Goal: Information Seeking & Learning: Find specific fact

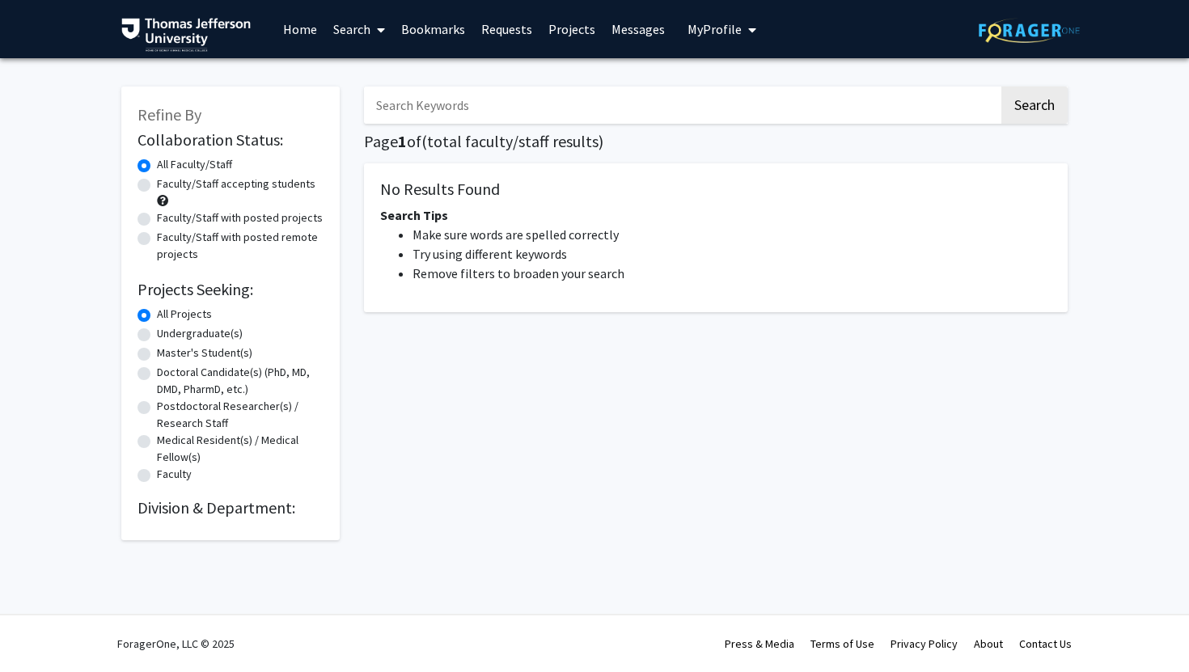
click at [642, 104] on input "Search Keywords" at bounding box center [681, 105] width 635 height 37
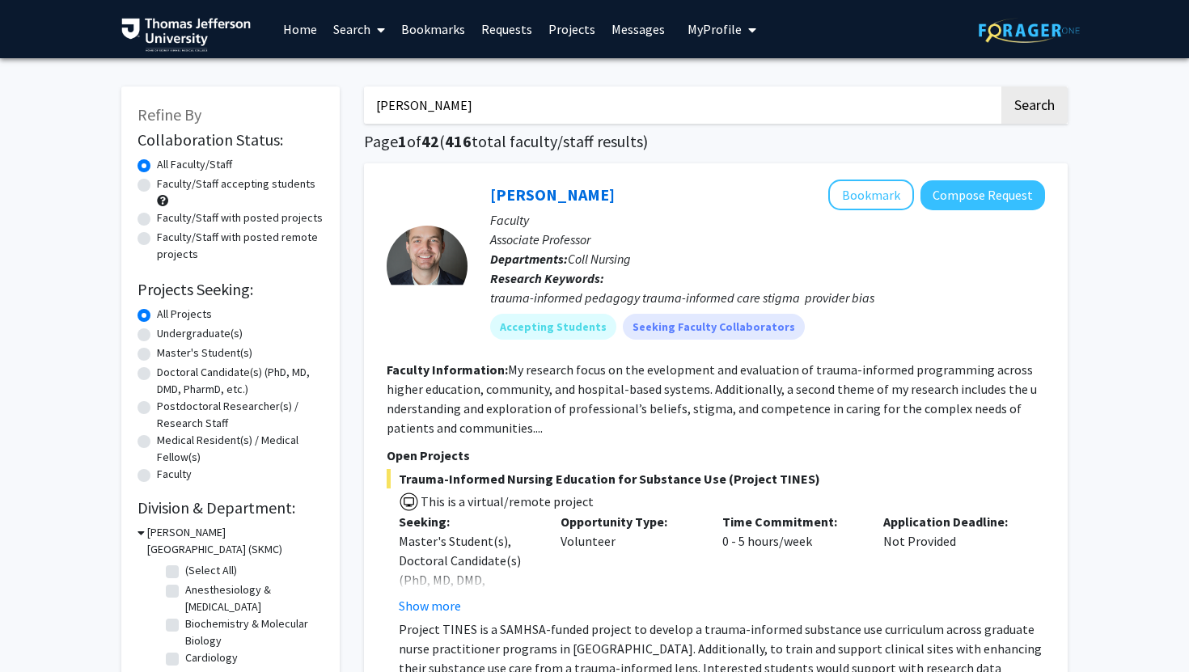
type input "[PERSON_NAME]"
click at [1001, 87] on button "Search" at bounding box center [1034, 105] width 66 height 37
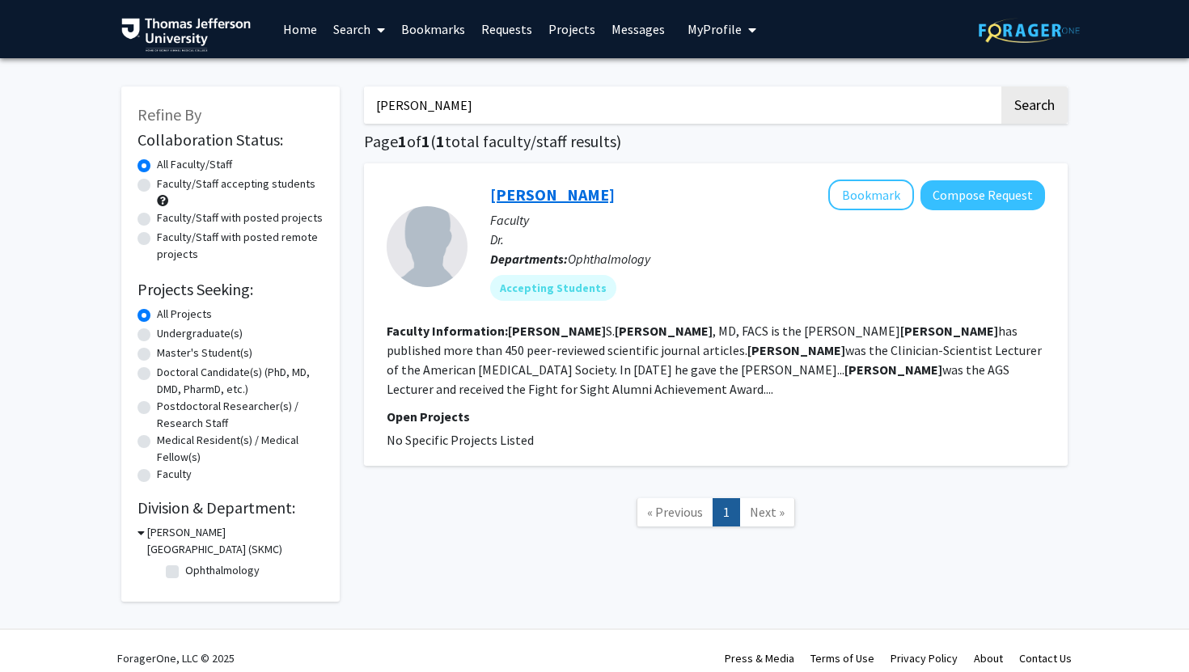
click at [564, 199] on link "[PERSON_NAME]" at bounding box center [552, 194] width 125 height 20
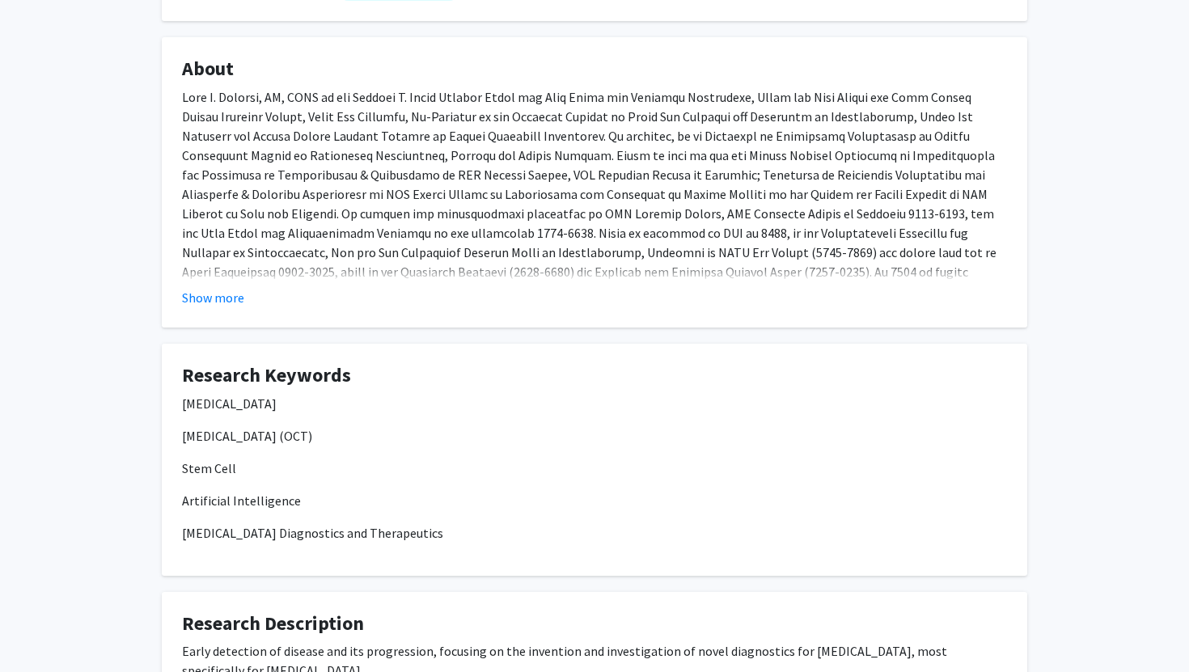
scroll to position [86, 0]
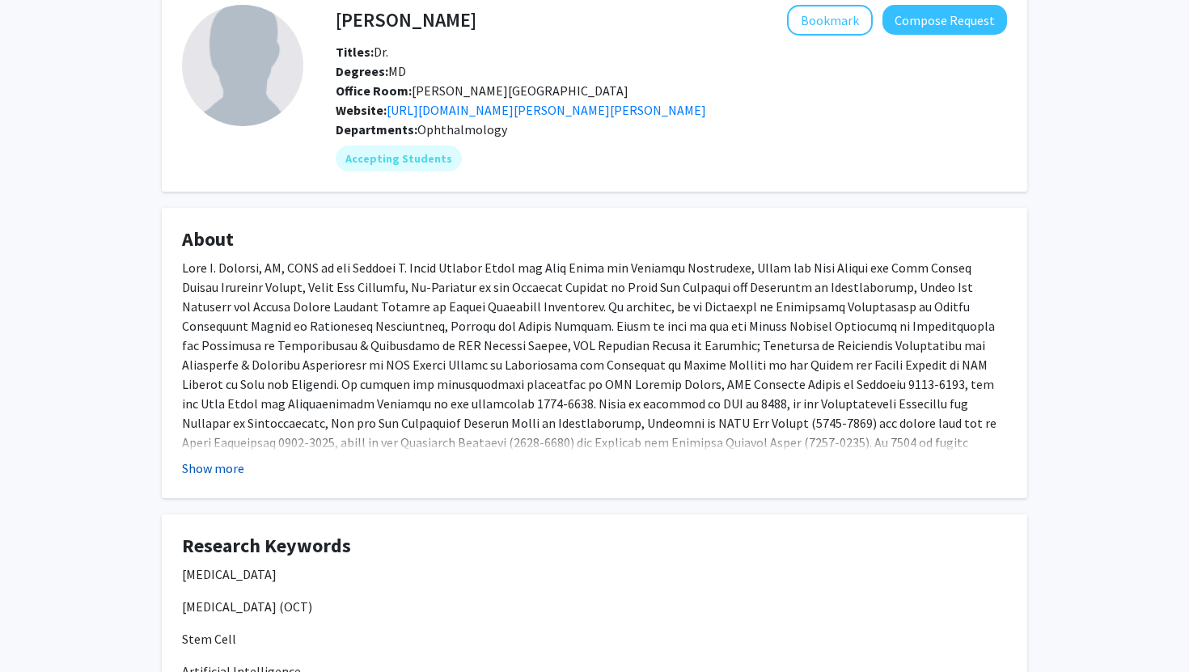
click at [207, 467] on button "Show more" at bounding box center [213, 468] width 62 height 19
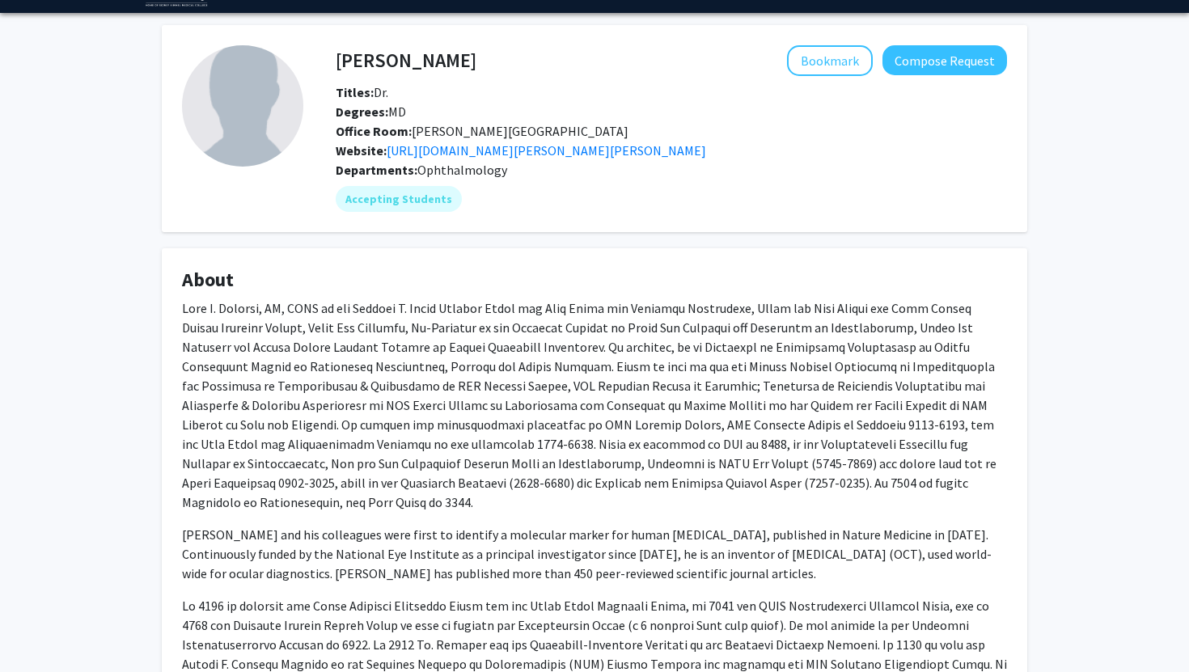
scroll to position [0, 0]
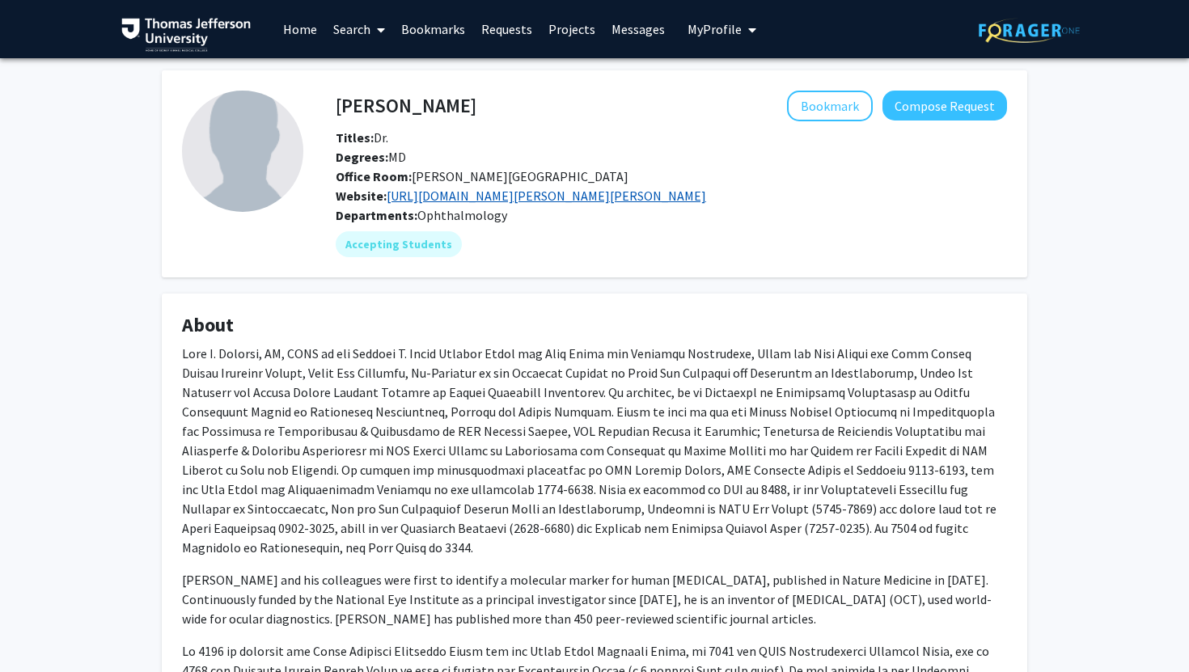
click at [582, 193] on link "[URL][DOMAIN_NAME][PERSON_NAME][PERSON_NAME]" at bounding box center [547, 196] width 320 height 16
click at [375, 35] on span at bounding box center [377, 30] width 15 height 57
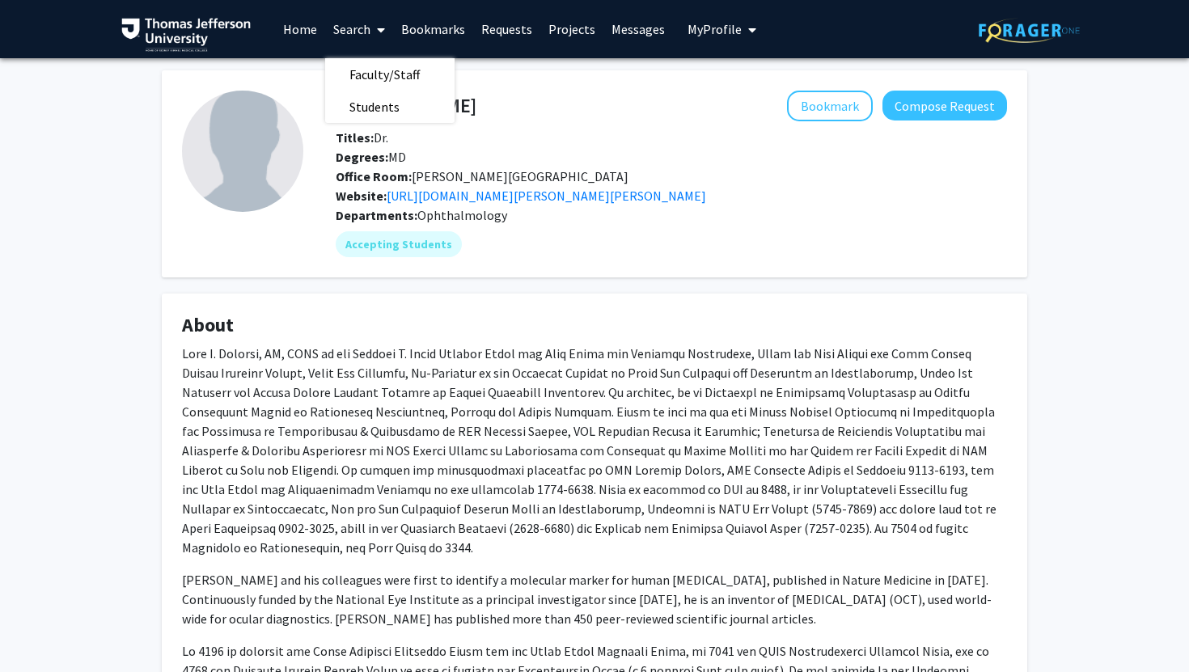
click at [314, 26] on link "Home" at bounding box center [300, 29] width 50 height 57
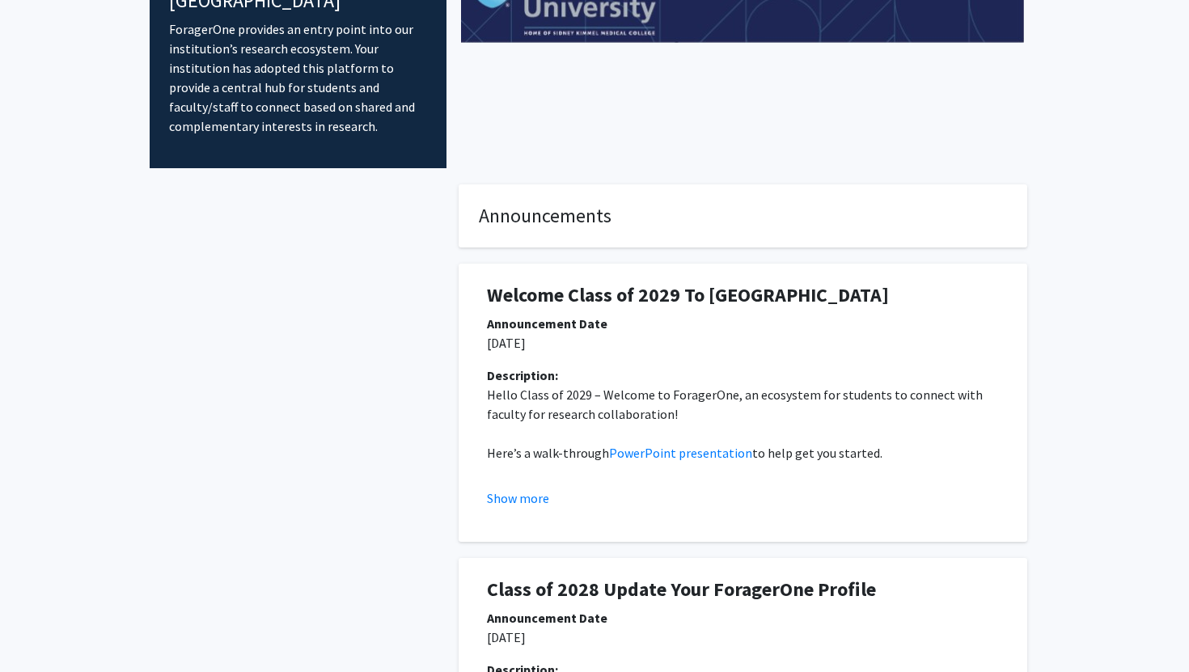
scroll to position [152, 0]
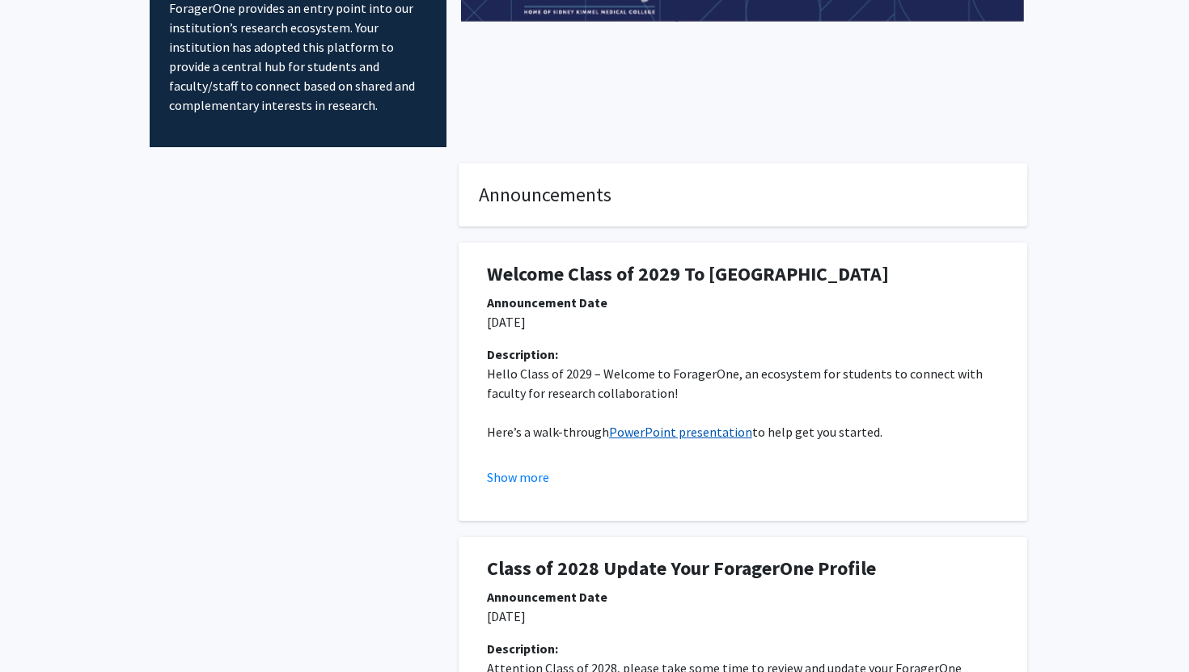
click at [660, 424] on link "PowerPoint presentation" at bounding box center [680, 432] width 143 height 16
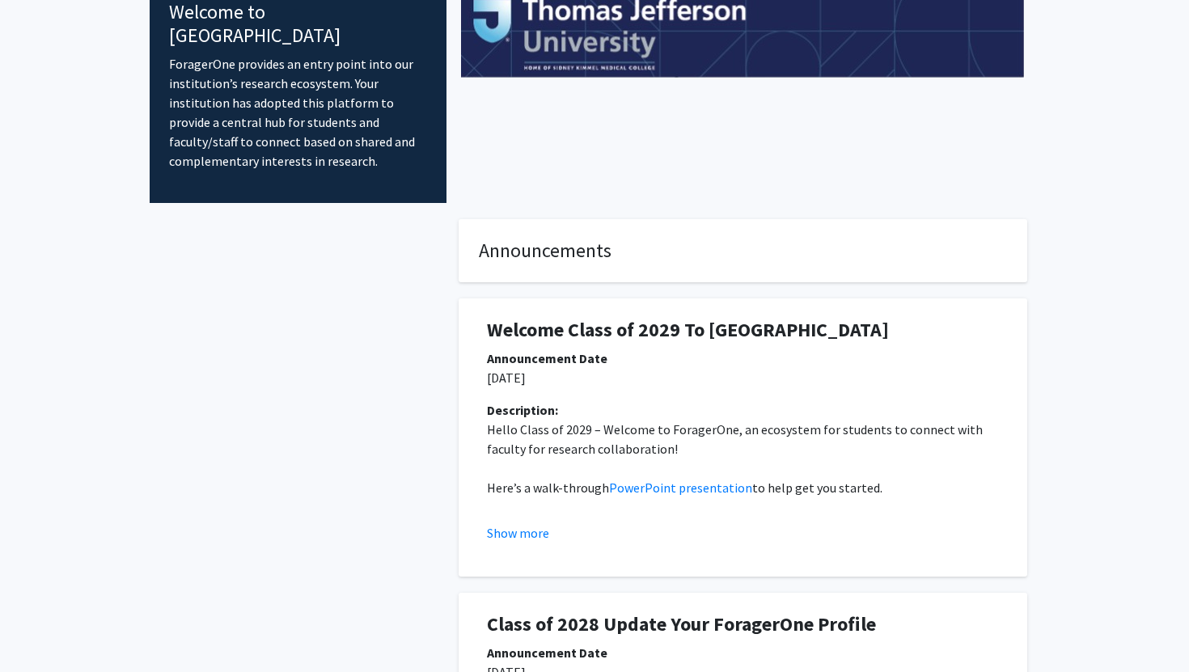
scroll to position [0, 0]
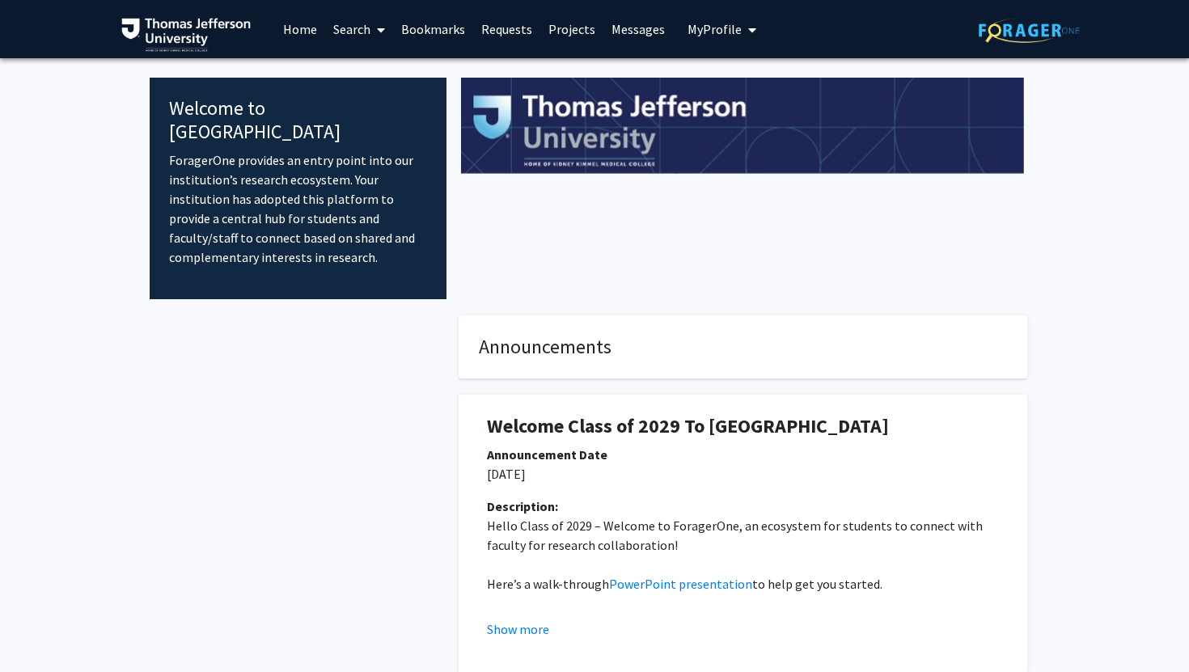
click at [571, 37] on link "Projects" at bounding box center [571, 29] width 63 height 57
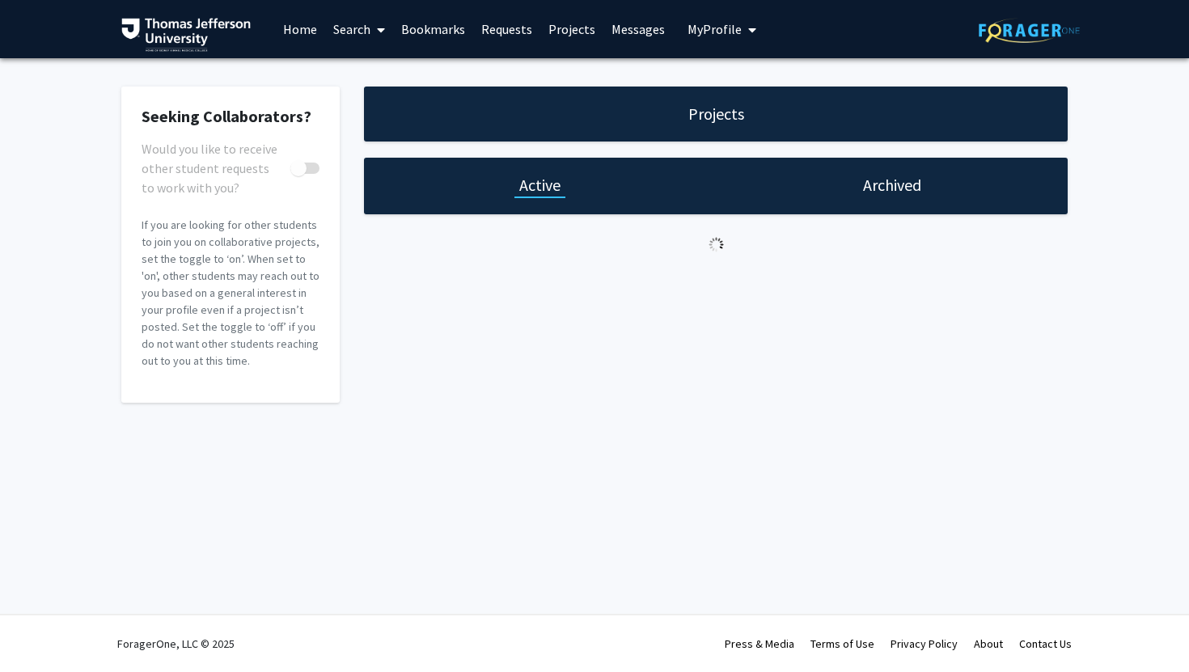
checkbox input "true"
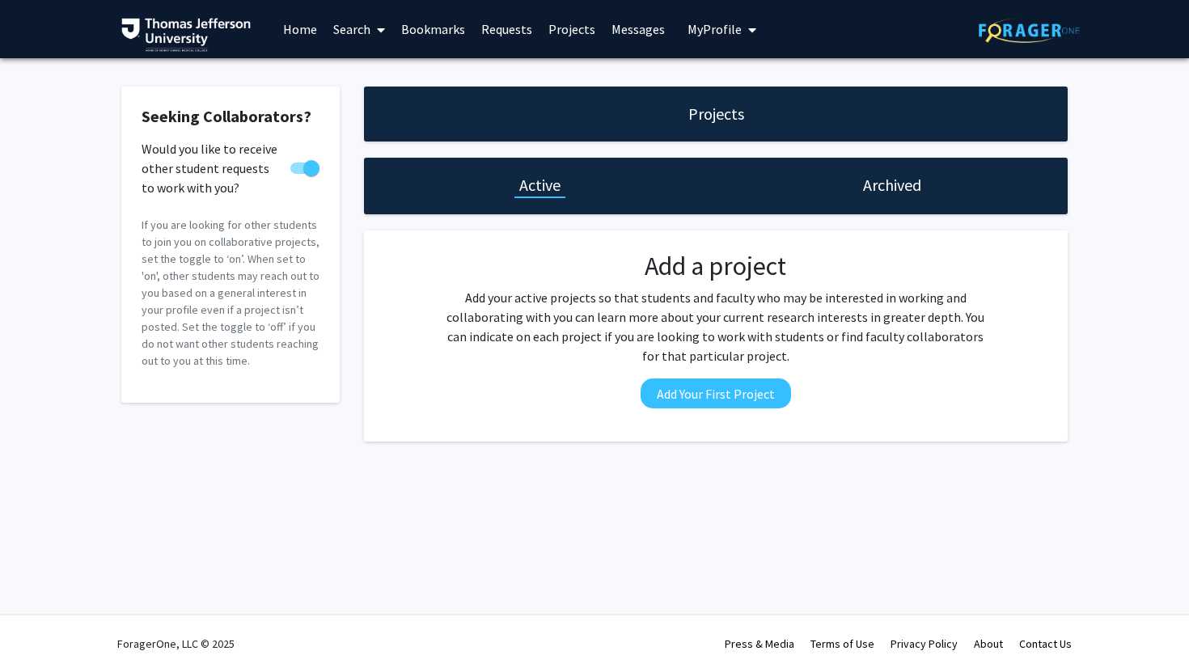
click at [885, 198] on div "Archived" at bounding box center [892, 186] width 352 height 57
click at [883, 182] on h1 "Archived" at bounding box center [892, 185] width 58 height 23
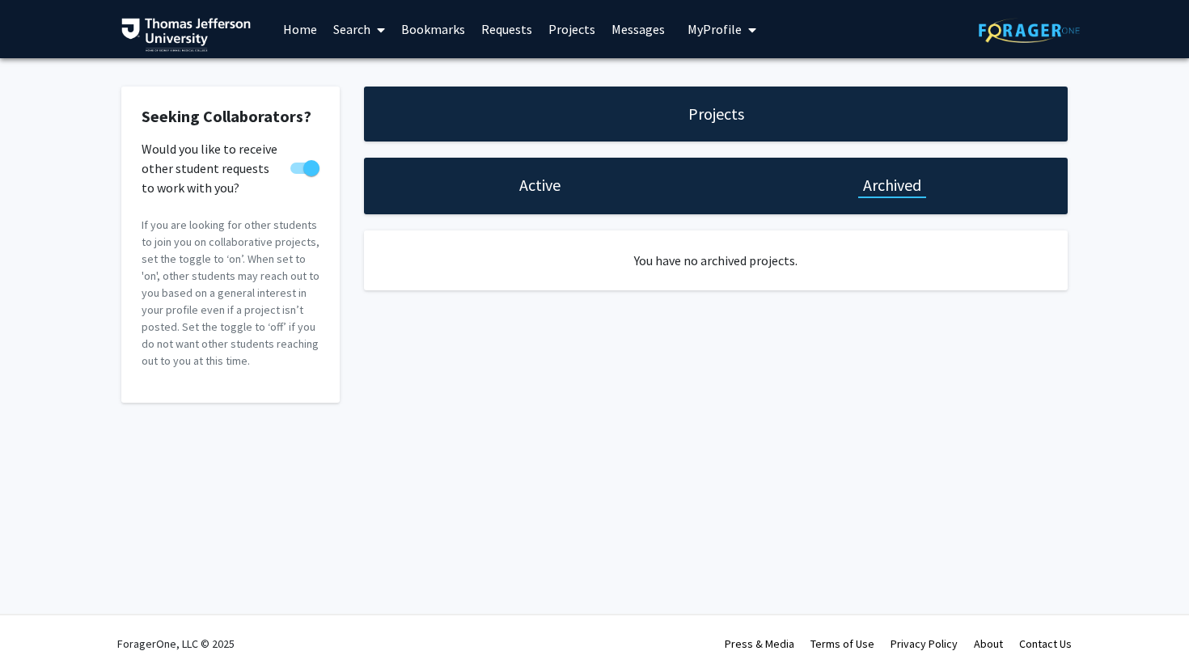
click at [722, 25] on span "My Profile" at bounding box center [715, 29] width 54 height 16
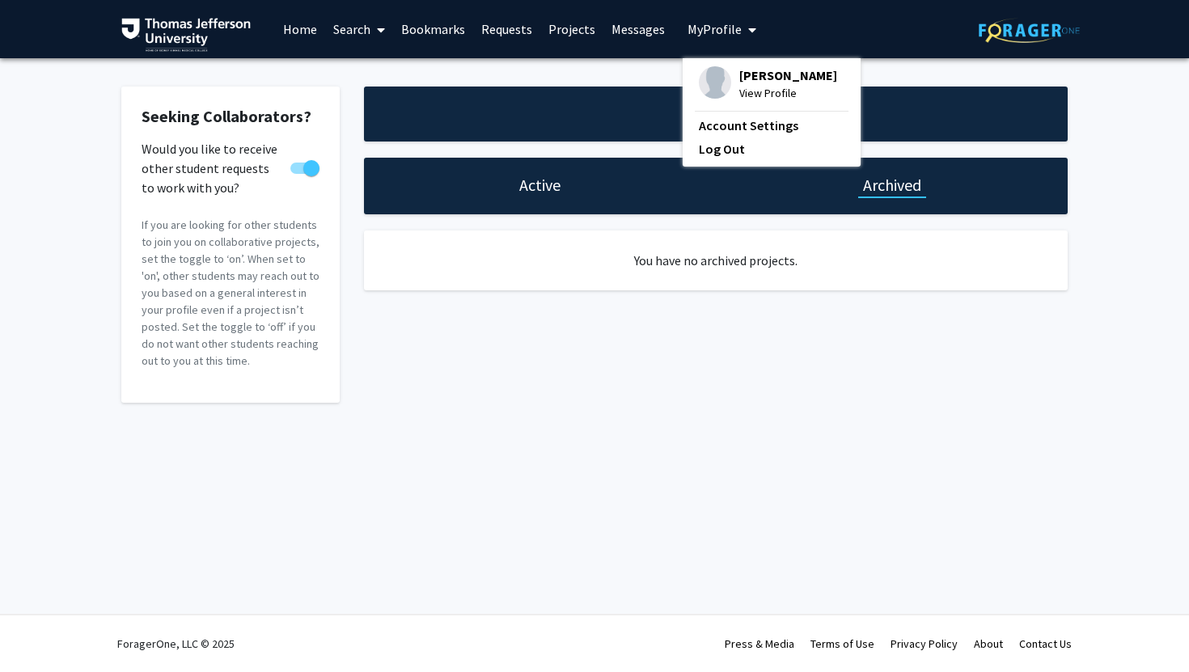
click at [307, 32] on link "Home" at bounding box center [300, 29] width 50 height 57
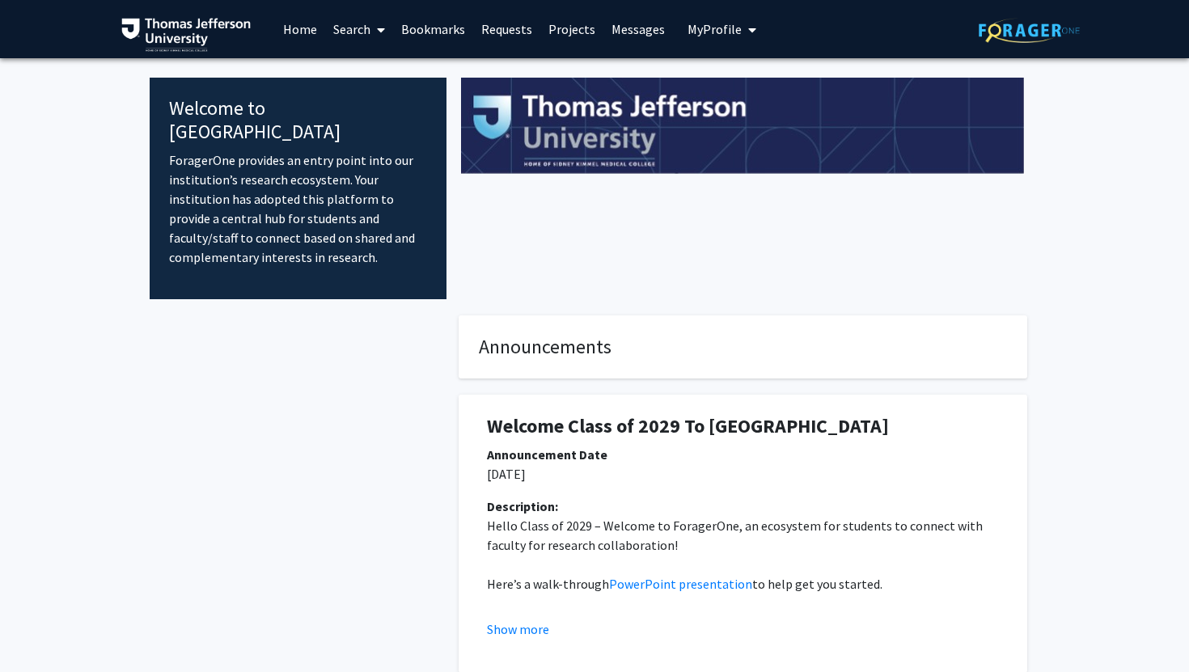
click at [348, 34] on link "Search" at bounding box center [359, 29] width 68 height 57
click at [386, 71] on span "Faculty/Staff" at bounding box center [384, 74] width 119 height 32
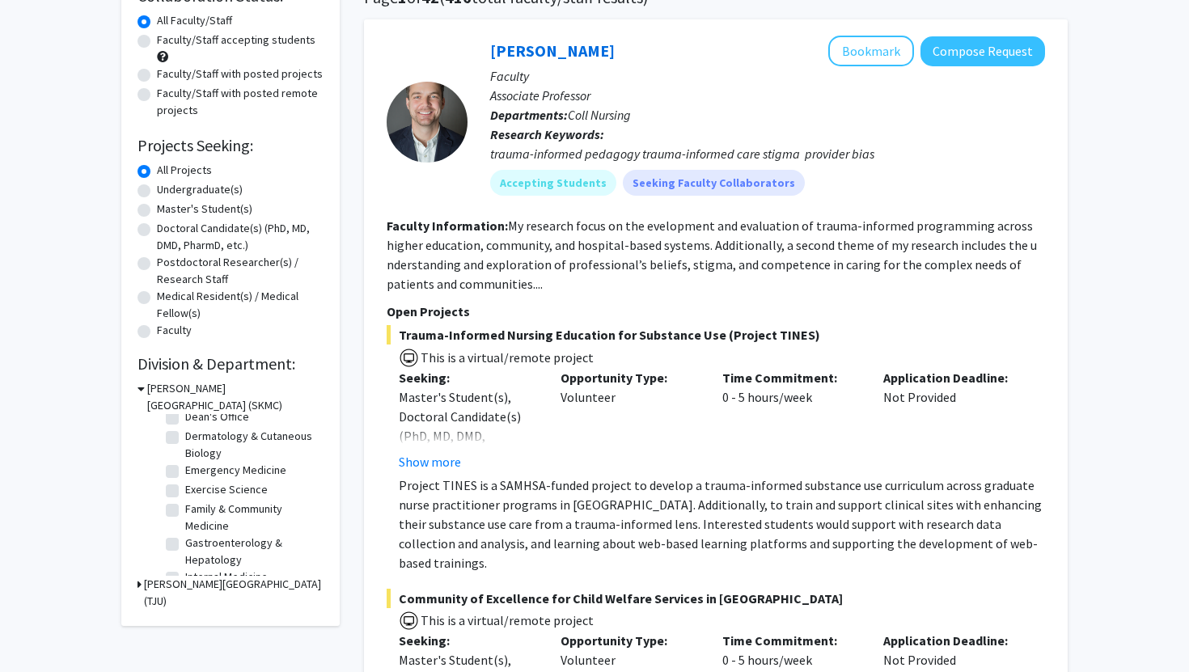
scroll to position [119, 0]
click at [185, 436] on label "Dermatology & Cutaneous Biology" at bounding box center [252, 442] width 134 height 34
click at [185, 436] on input "Dermatology & Cutaneous Biology" at bounding box center [190, 430] width 11 height 11
checkbox input "true"
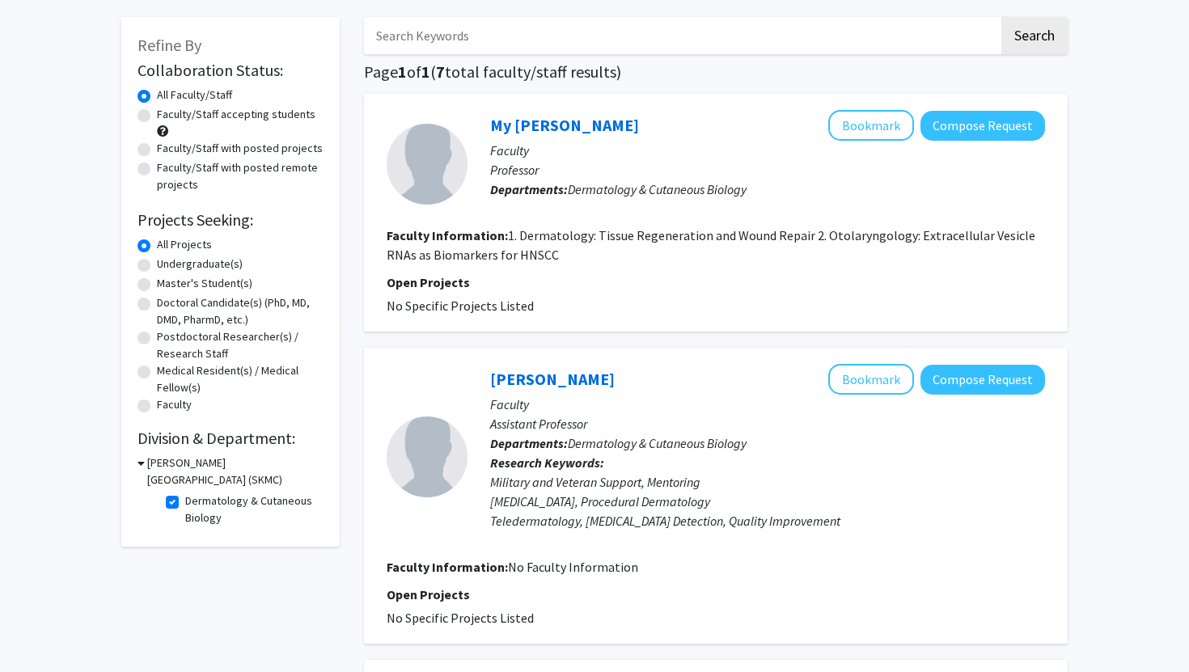
scroll to position [87, 0]
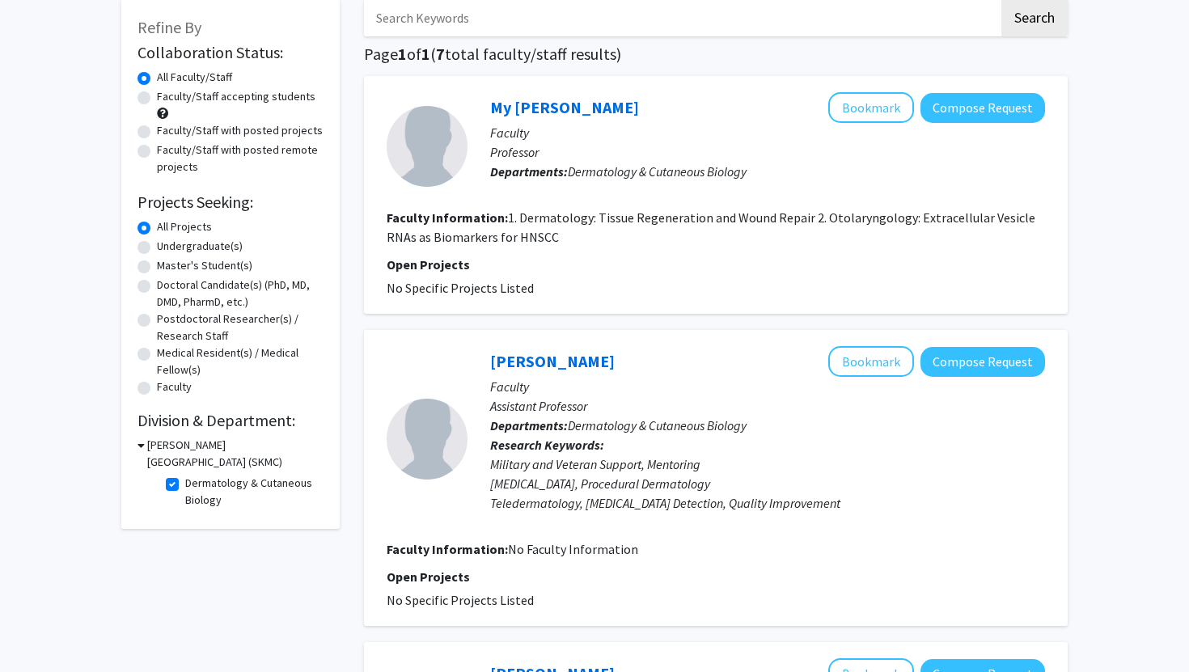
click at [185, 480] on label "Dermatology & Cutaneous Biology" at bounding box center [252, 492] width 134 height 34
click at [185, 480] on input "Dermatology & Cutaneous Biology" at bounding box center [190, 480] width 11 height 11
checkbox input "false"
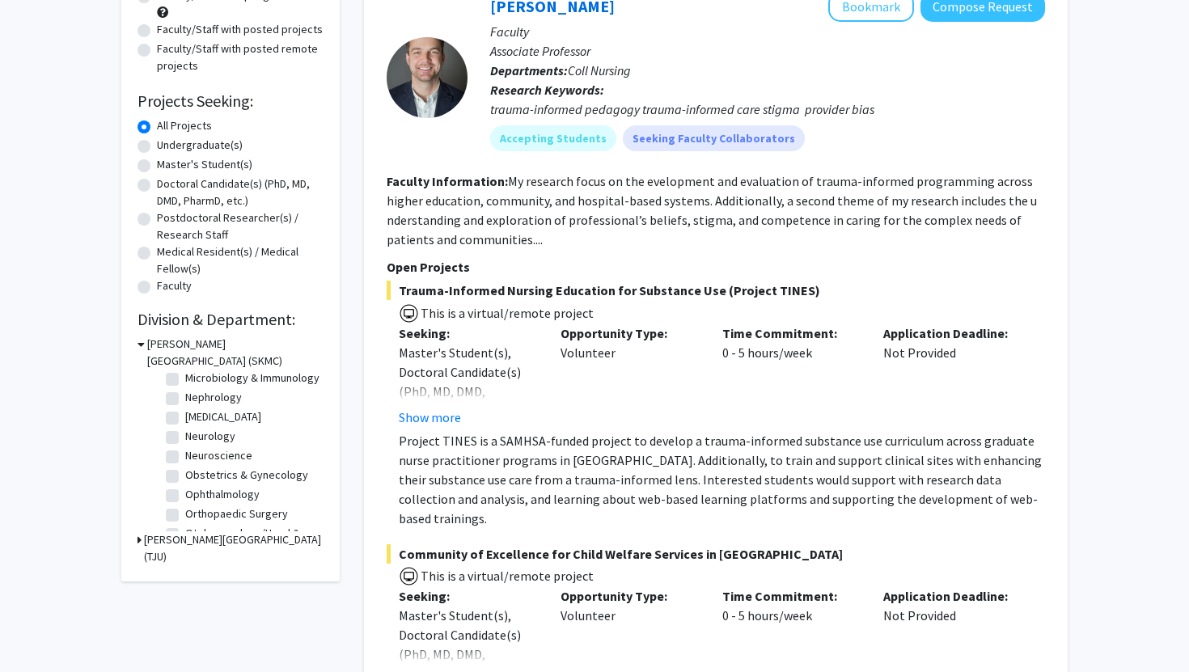
scroll to position [404, 0]
click at [185, 492] on label "Ophthalmology" at bounding box center [222, 490] width 74 height 17
click at [185, 492] on input "Ophthalmology" at bounding box center [190, 487] width 11 height 11
checkbox input "true"
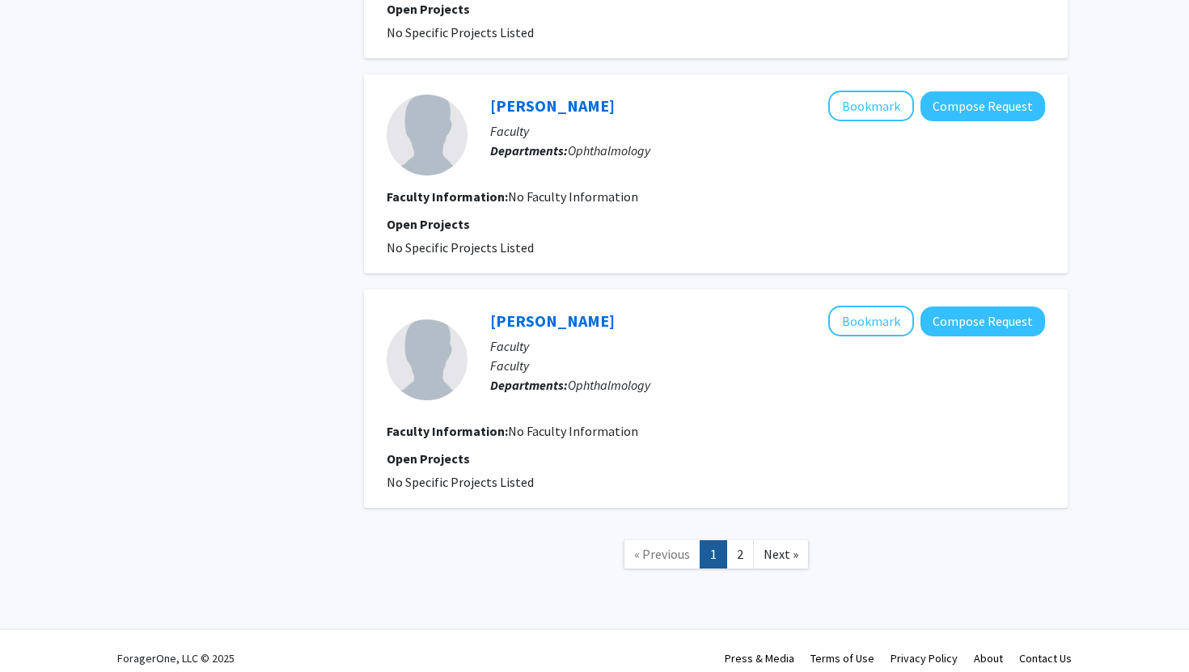
scroll to position [1955, 0]
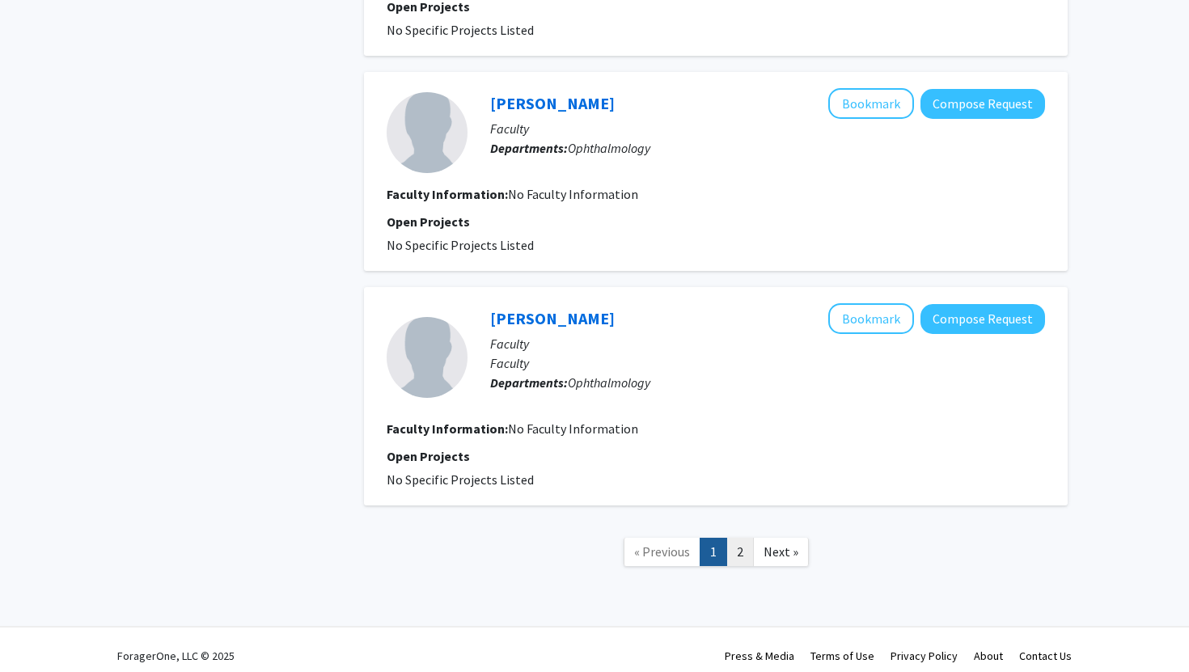
click at [741, 557] on link "2" at bounding box center [740, 552] width 28 height 28
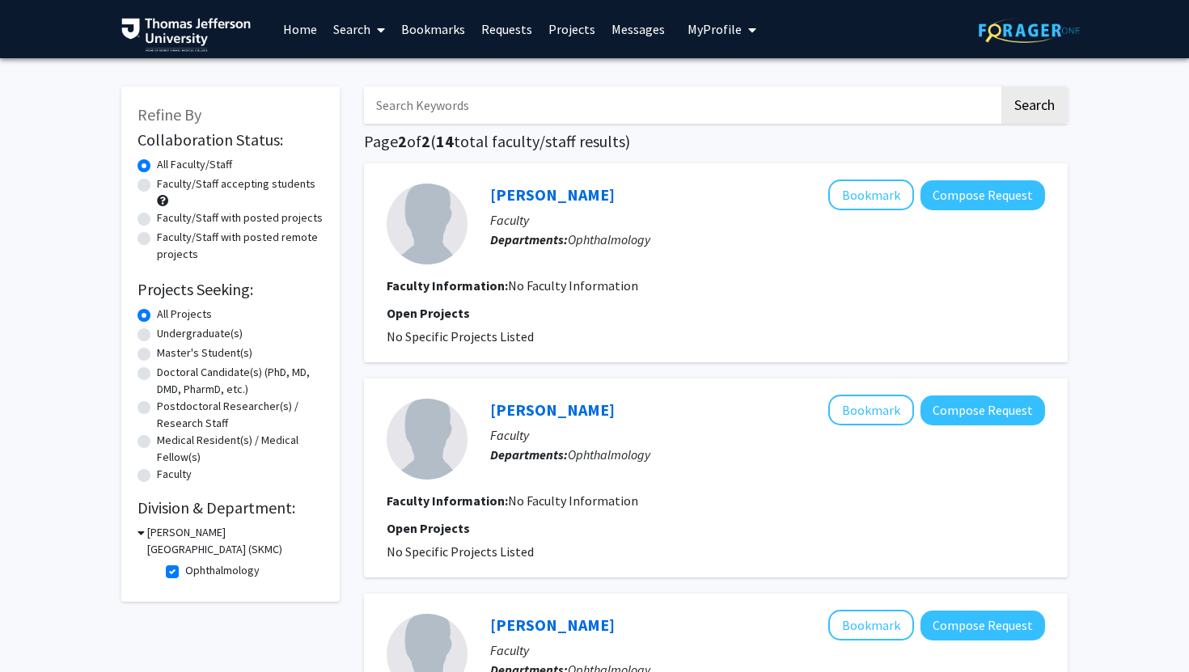
scroll to position [514, 0]
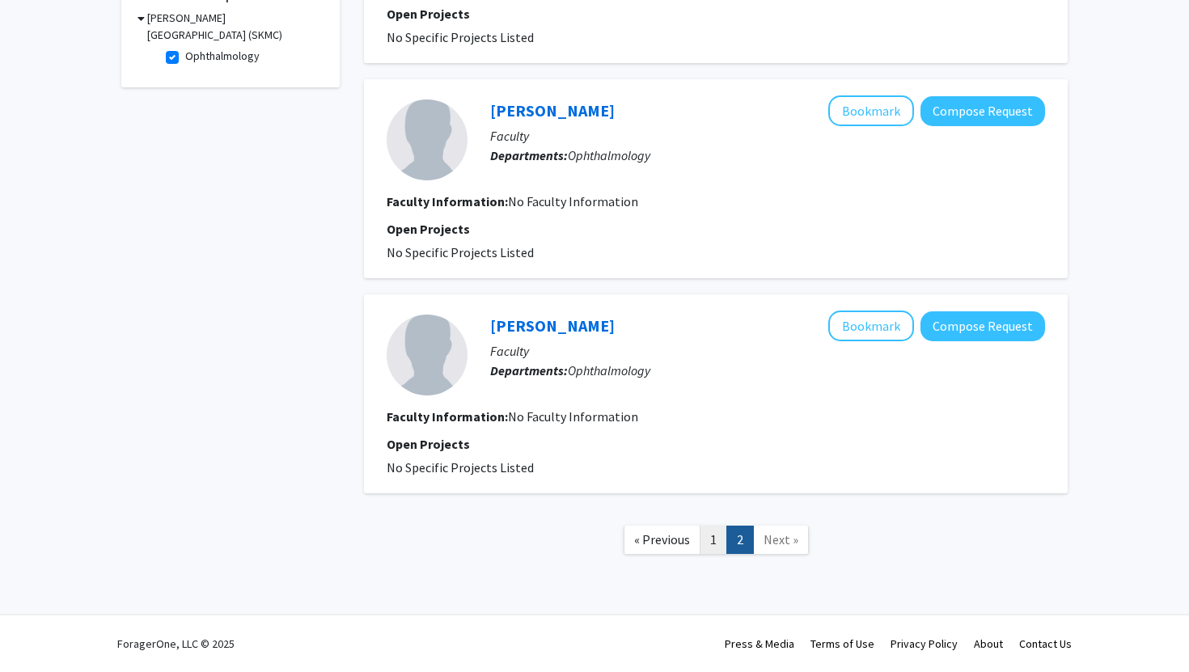
click at [704, 542] on link "1" at bounding box center [714, 540] width 28 height 28
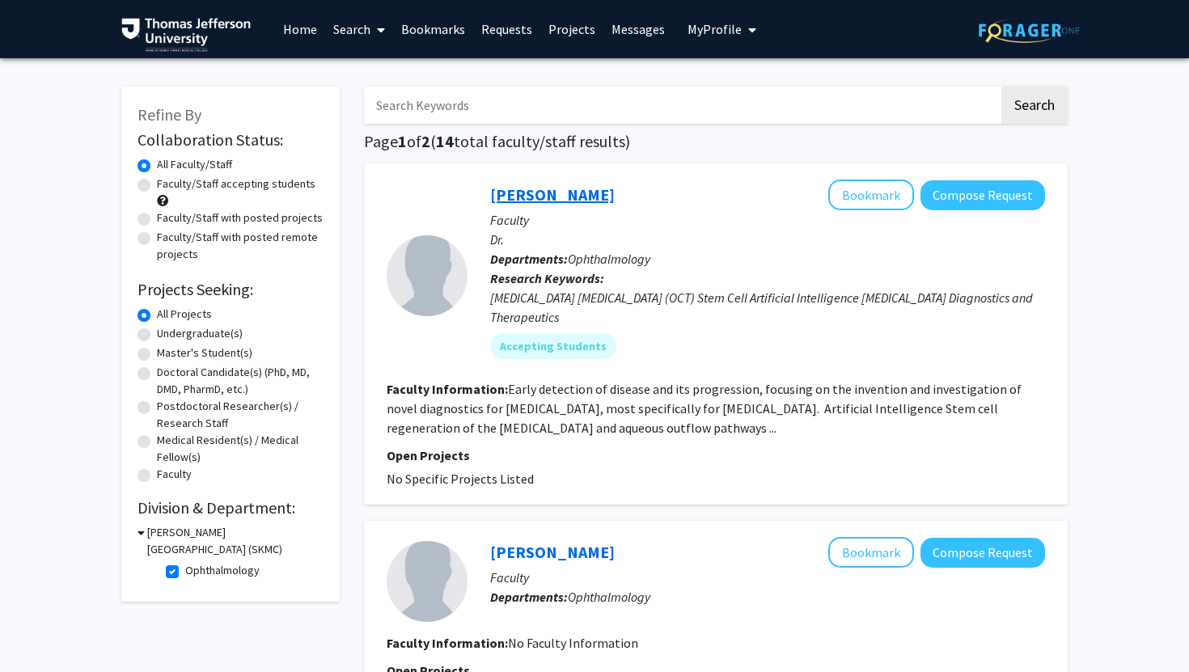
click at [556, 198] on link "[PERSON_NAME]" at bounding box center [552, 194] width 125 height 20
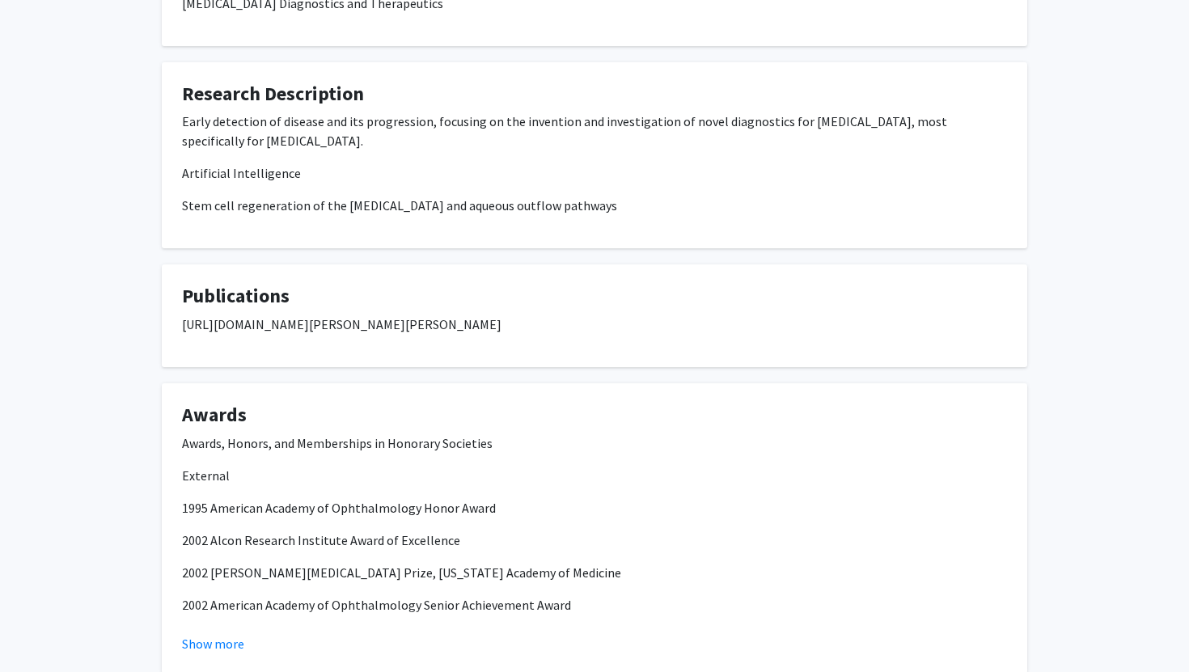
scroll to position [788, 0]
